Goal: Task Accomplishment & Management: Use online tool/utility

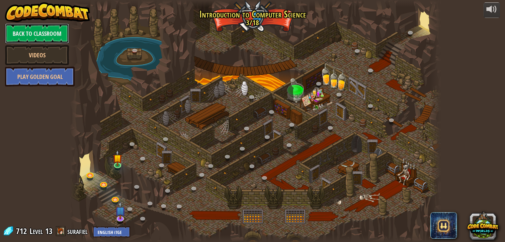
click at [50, 38] on link "Back to Classroom" at bounding box center [37, 34] width 64 height 20
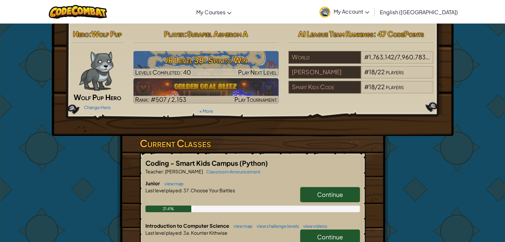
click at [346, 195] on link "Continue" at bounding box center [330, 194] width 60 height 15
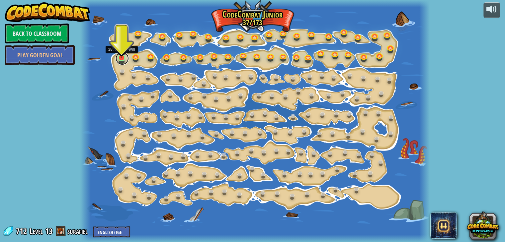
click at [124, 59] on link at bounding box center [122, 58] width 13 height 13
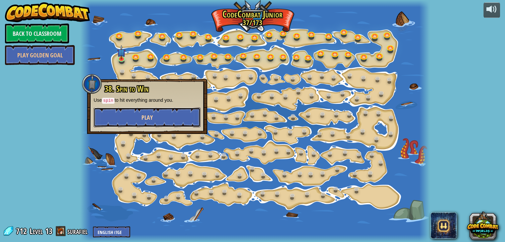
click at [157, 115] on button "Play" at bounding box center [147, 118] width 107 height 20
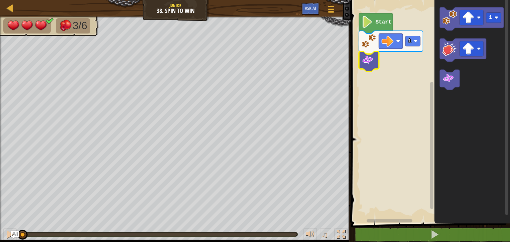
click at [376, 63] on icon "Blockly Workspace" at bounding box center [369, 61] width 20 height 20
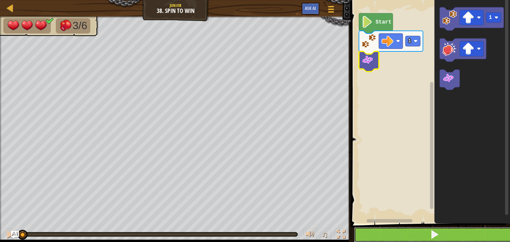
click at [437, 239] on span at bounding box center [434, 234] width 9 height 9
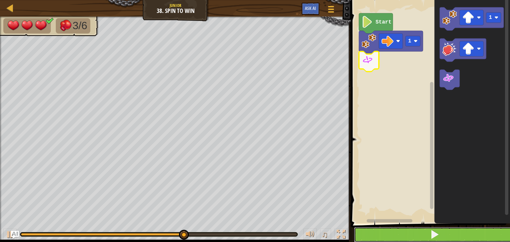
click at [431, 239] on span at bounding box center [434, 234] width 9 height 9
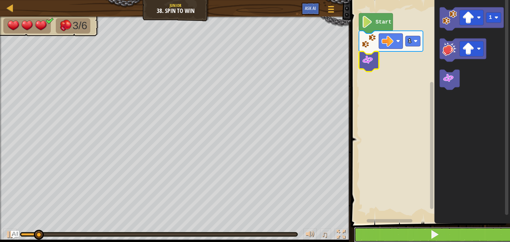
click at [431, 239] on span at bounding box center [434, 234] width 9 height 9
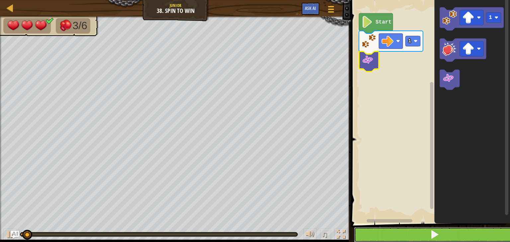
click at [431, 239] on span at bounding box center [434, 234] width 9 height 9
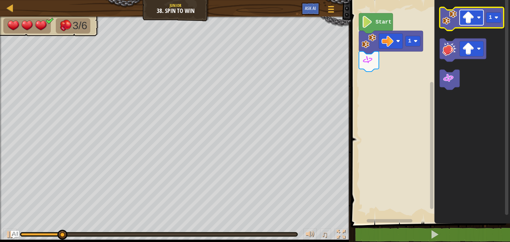
click at [480, 21] on rect "Blockly Workspace" at bounding box center [472, 17] width 24 height 15
click at [501, 19] on rect "Blockly Workspace" at bounding box center [493, 18] width 15 height 10
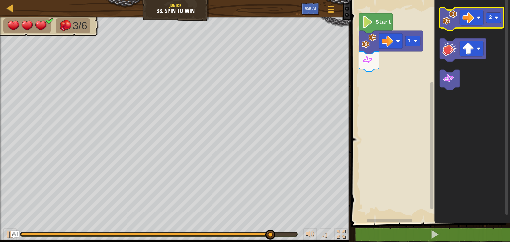
click at [456, 23] on image "Blockly Workspace" at bounding box center [449, 17] width 15 height 15
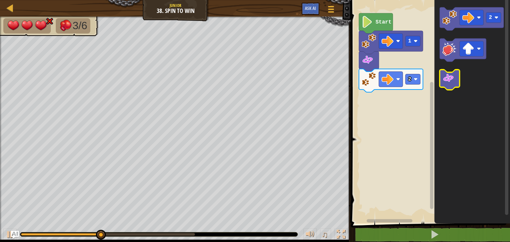
click at [450, 75] on image "Blockly Workspace" at bounding box center [448, 78] width 12 height 12
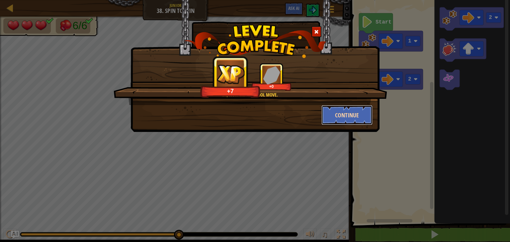
click at [342, 113] on button "Continue" at bounding box center [347, 115] width 51 height 20
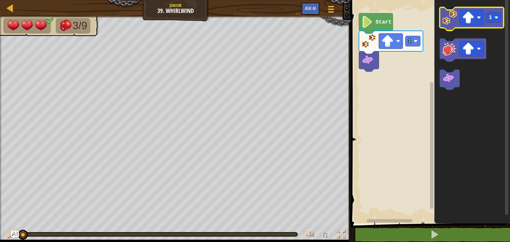
click at [445, 25] on icon "Blockly Workspace" at bounding box center [472, 18] width 64 height 23
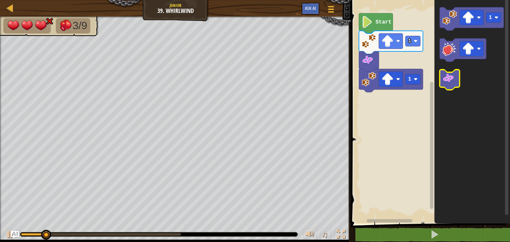
click at [453, 79] on image "Blockly Workspace" at bounding box center [448, 78] width 12 height 12
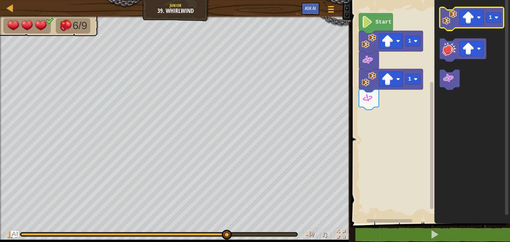
click at [450, 25] on icon "Blockly Workspace" at bounding box center [472, 18] width 64 height 23
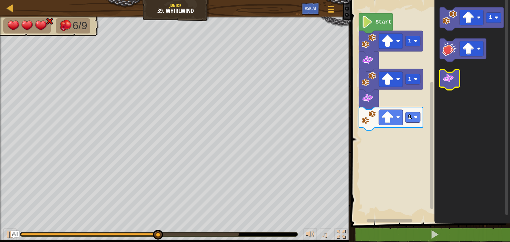
click at [455, 78] on icon "Blockly Workspace" at bounding box center [450, 80] width 20 height 20
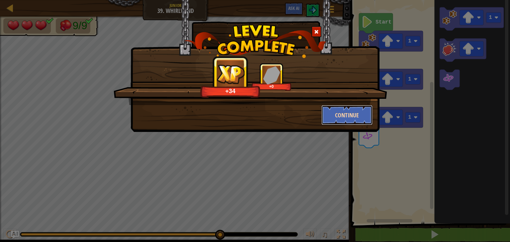
click at [351, 121] on button "Continue" at bounding box center [347, 115] width 51 height 20
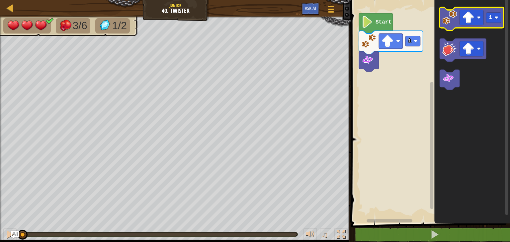
click at [449, 23] on image "Blockly Workspace" at bounding box center [449, 17] width 15 height 15
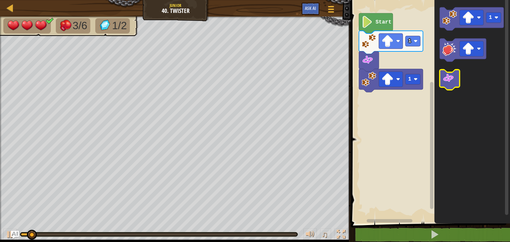
click at [450, 82] on image "Blockly Workspace" at bounding box center [448, 78] width 12 height 12
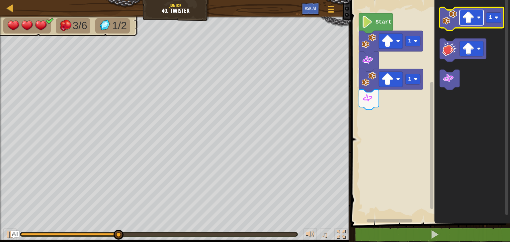
click at [465, 22] on image "Blockly Workspace" at bounding box center [468, 18] width 12 height 12
click at [497, 19] on image "Blockly Workspace" at bounding box center [497, 18] width 4 height 4
click at [449, 27] on icon "Blockly Workspace" at bounding box center [472, 18] width 64 height 23
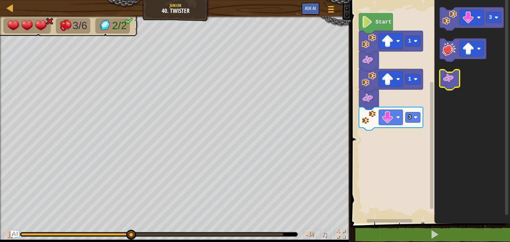
click at [454, 83] on image "Blockly Workspace" at bounding box center [448, 78] width 12 height 12
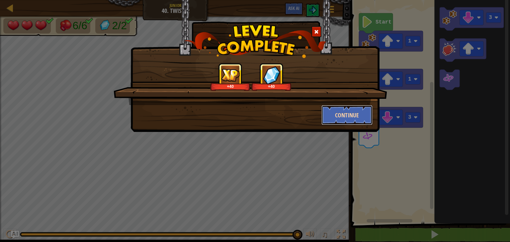
click at [345, 117] on button "Continue" at bounding box center [347, 115] width 51 height 20
